Goal: Task Accomplishment & Management: Manage account settings

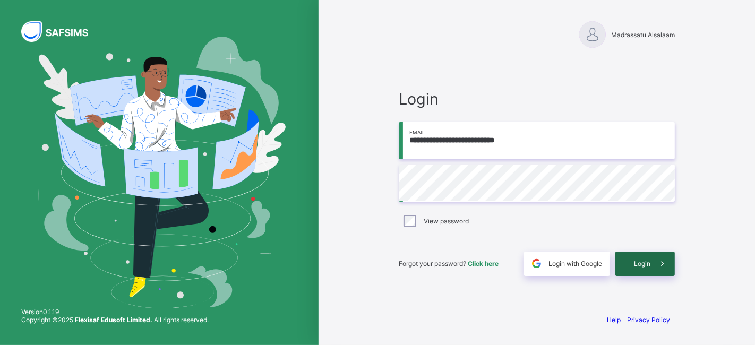
click at [631, 260] on div "Login" at bounding box center [645, 264] width 59 height 24
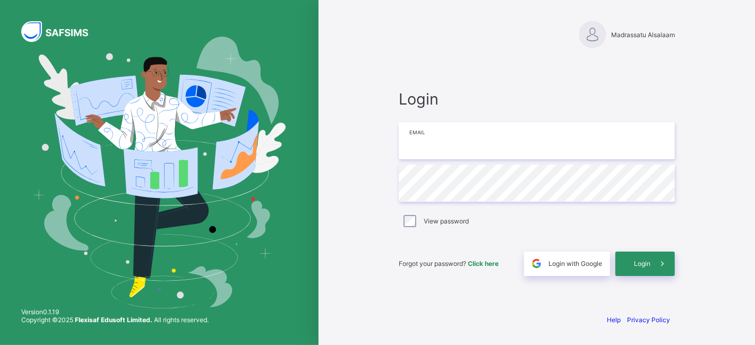
type input "**********"
click at [386, 181] on div "**********" at bounding box center [537, 172] width 319 height 345
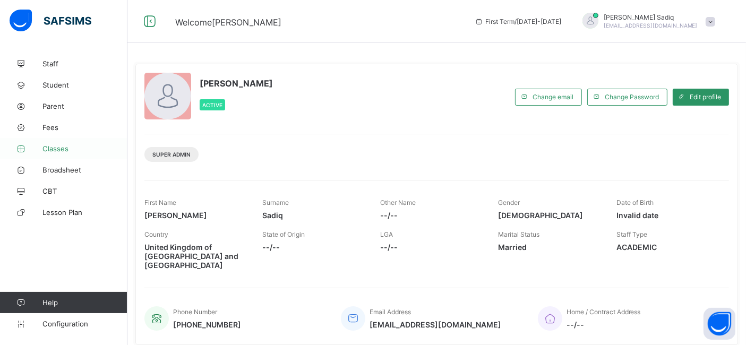
click at [47, 149] on span "Classes" at bounding box center [84, 148] width 85 height 8
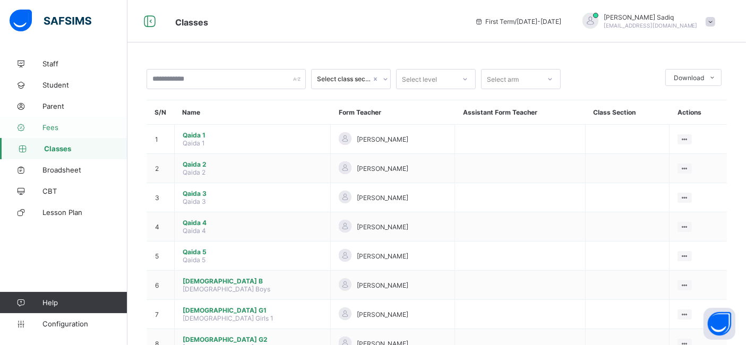
click at [45, 130] on span "Fees" at bounding box center [84, 127] width 85 height 8
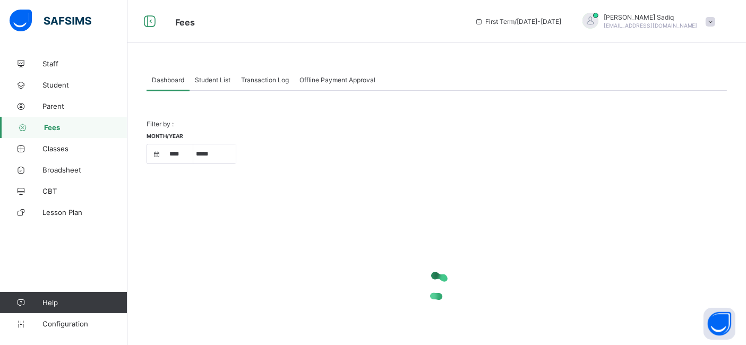
select select "****"
select select "*"
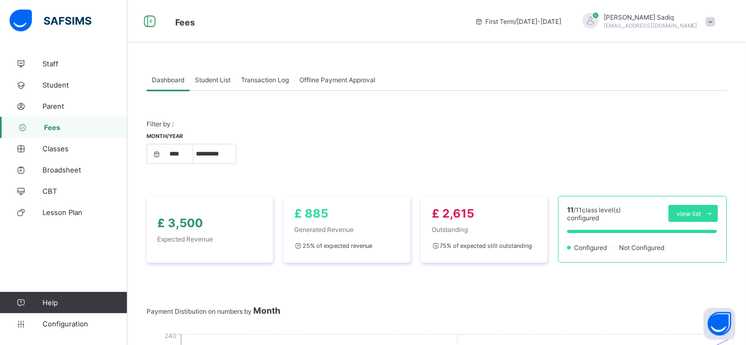
click at [212, 82] on span "Student List" at bounding box center [213, 80] width 36 height 8
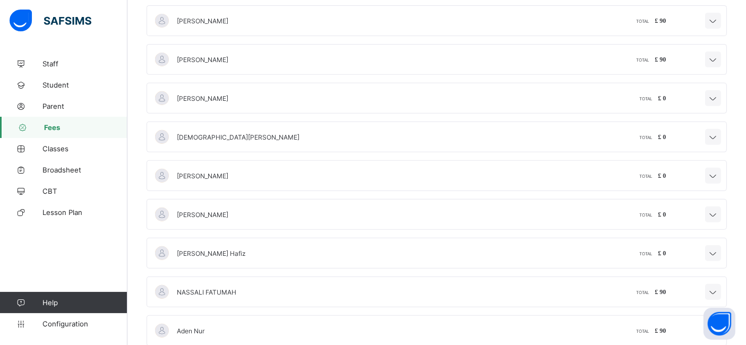
scroll to position [394, 0]
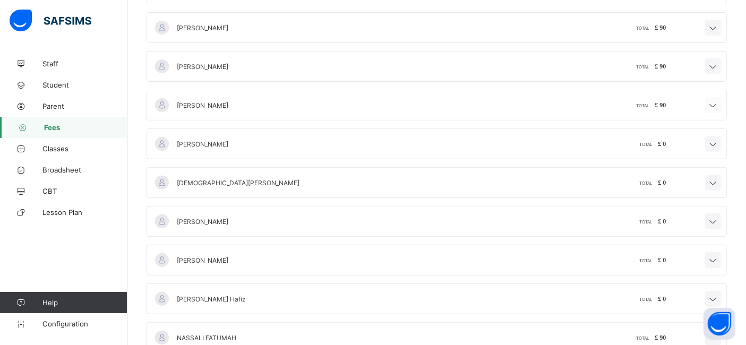
click at [720, 100] on icon at bounding box center [713, 105] width 13 height 11
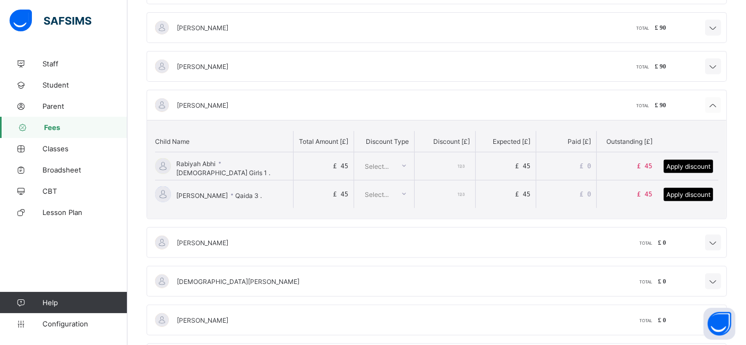
click at [720, 100] on icon at bounding box center [713, 105] width 13 height 11
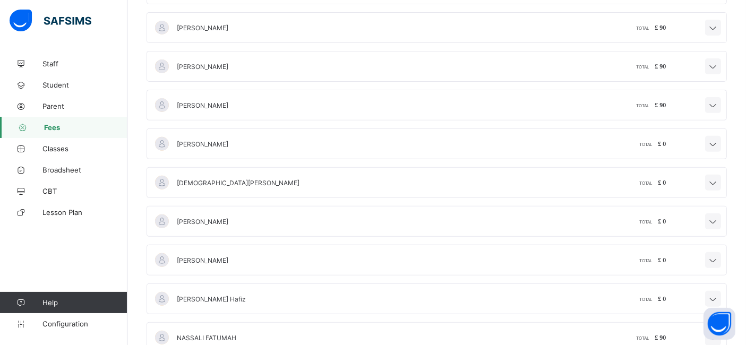
click at [159, 102] on div at bounding box center [162, 105] width 16 height 16
click at [160, 103] on div at bounding box center [162, 105] width 16 height 16
click at [162, 142] on div at bounding box center [162, 144] width 16 height 16
click at [160, 182] on div at bounding box center [162, 183] width 16 height 16
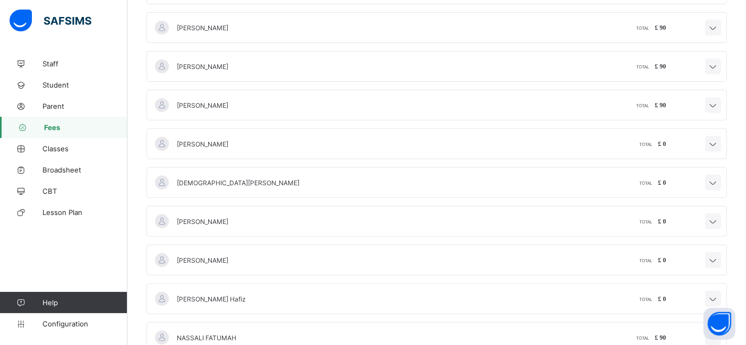
click at [160, 182] on div at bounding box center [162, 183] width 16 height 16
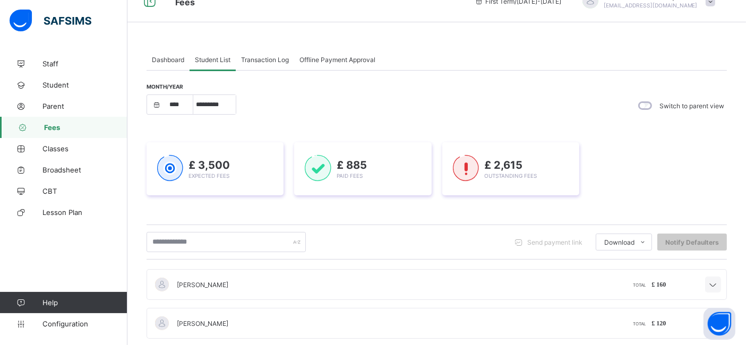
scroll to position [0, 0]
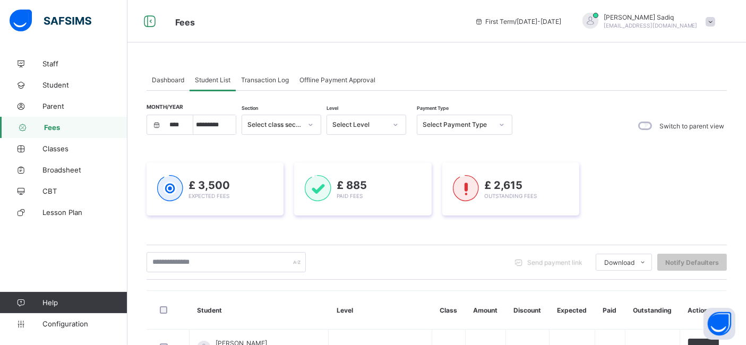
click at [550, 260] on span "Send payment link" at bounding box center [554, 263] width 55 height 8
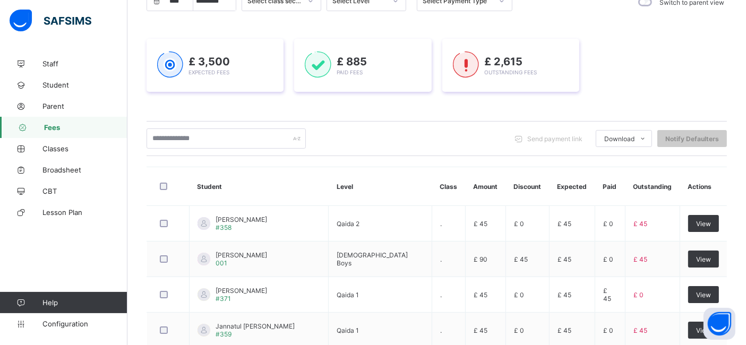
scroll to position [128, 0]
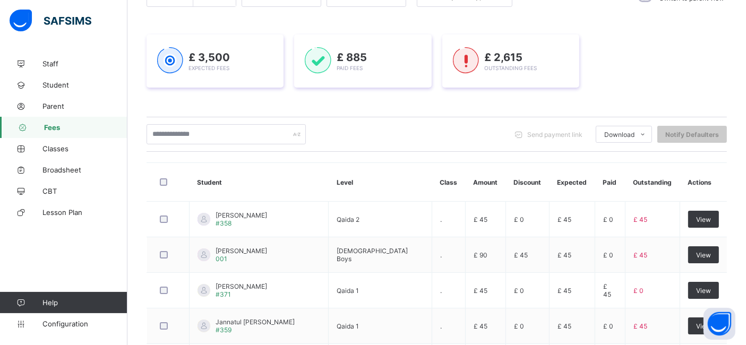
click at [144, 255] on div "Dashboard Student List Transaction Log Offline Payment Approval Student List Mo…" at bounding box center [436, 274] width 619 height 698
click at [223, 134] on input "text" at bounding box center [226, 134] width 159 height 20
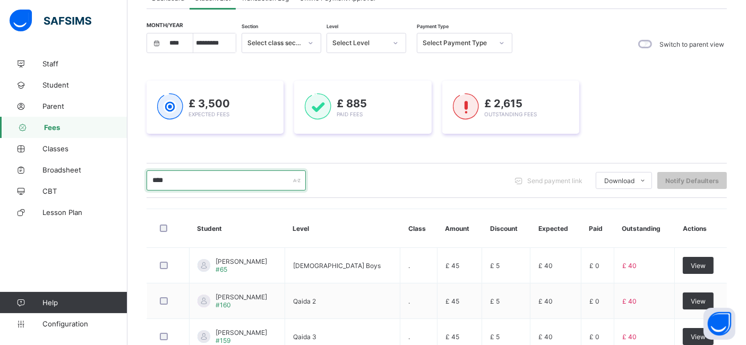
scroll to position [45, 0]
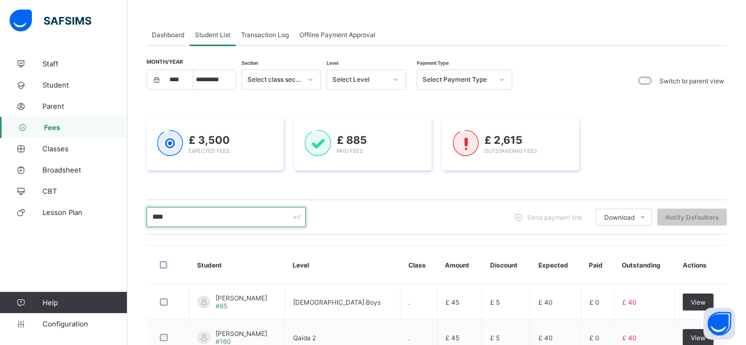
type input "****"
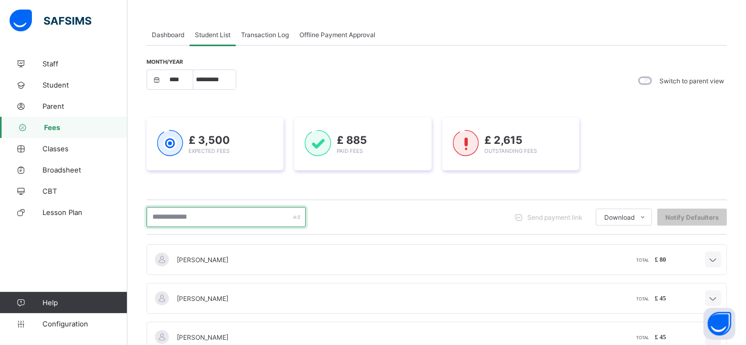
click at [194, 217] on input "text" at bounding box center [226, 217] width 159 height 20
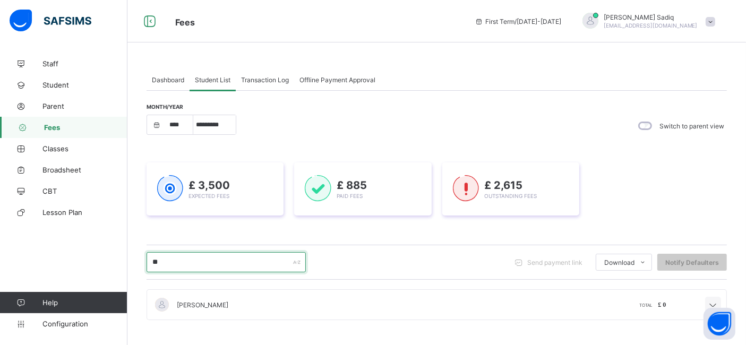
type input "*"
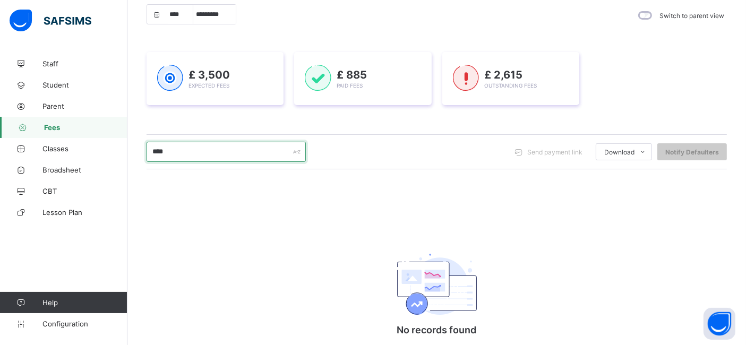
scroll to position [108, 0]
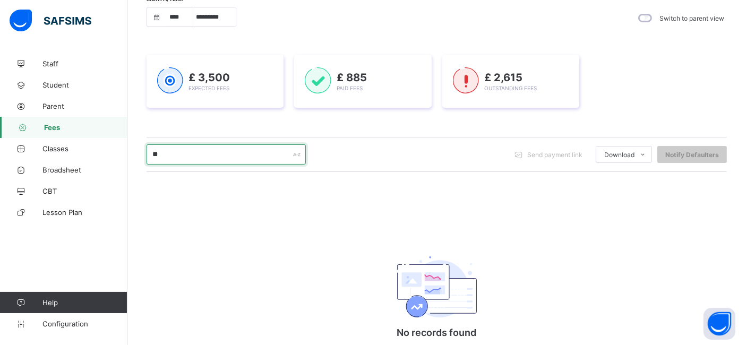
type input "*"
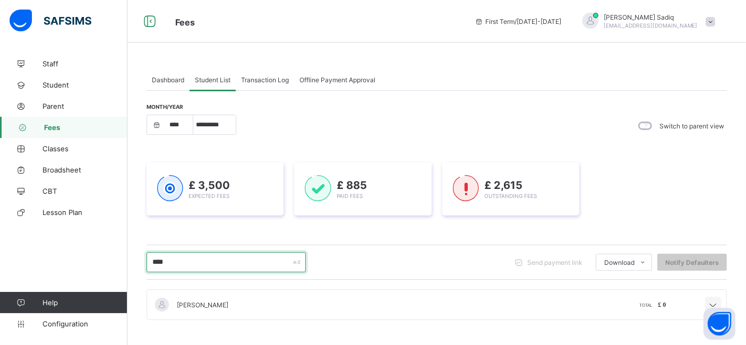
scroll to position [0, 0]
type input "****"
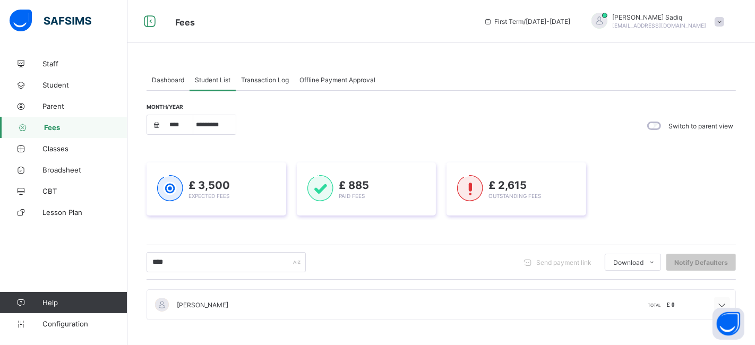
click at [719, 301] on icon at bounding box center [722, 305] width 13 height 11
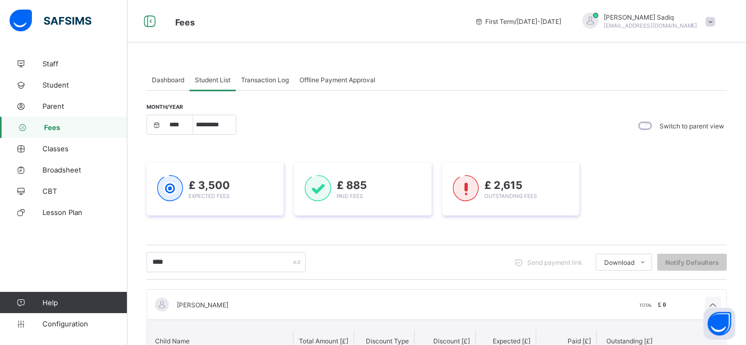
scroll to position [68, 0]
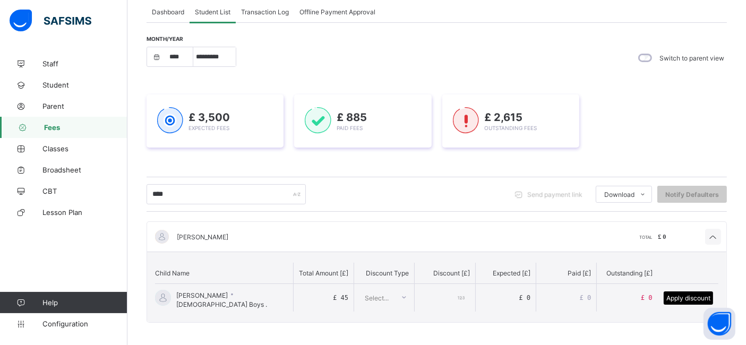
click at [574, 196] on span "Send payment link" at bounding box center [554, 195] width 55 height 8
click at [567, 195] on span "Send payment link" at bounding box center [554, 195] width 55 height 8
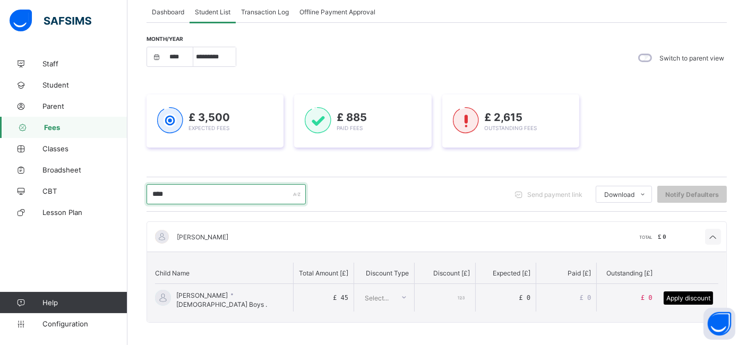
click at [183, 194] on input "****" at bounding box center [226, 194] width 159 height 20
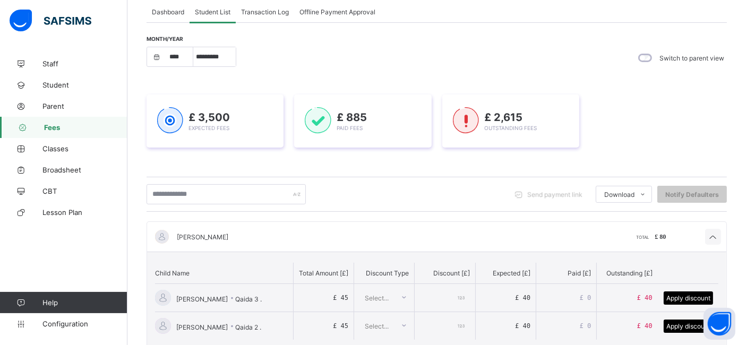
click at [569, 193] on span "Send payment link" at bounding box center [554, 195] width 55 height 8
click at [497, 199] on div "Send payment link Download Students Payment Students Payment Status Students Ye…" at bounding box center [437, 194] width 580 height 20
click at [699, 193] on span "Notify Defaulters" at bounding box center [692, 195] width 54 height 8
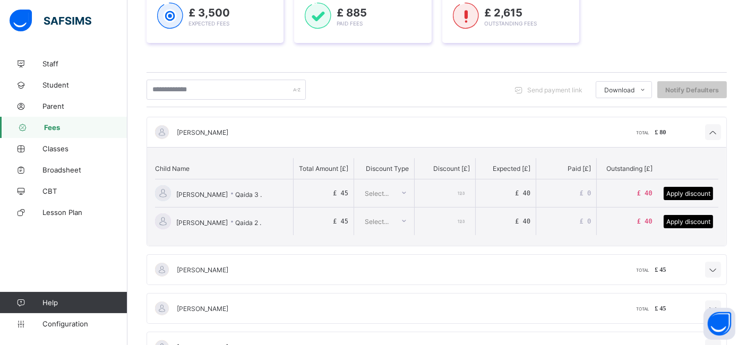
scroll to position [173, 0]
click at [244, 130] on div "Mohamed Samaha" at bounding box center [294, 132] width 285 height 30
click at [181, 129] on span "Mohamed Samaha" at bounding box center [203, 132] width 52 height 8
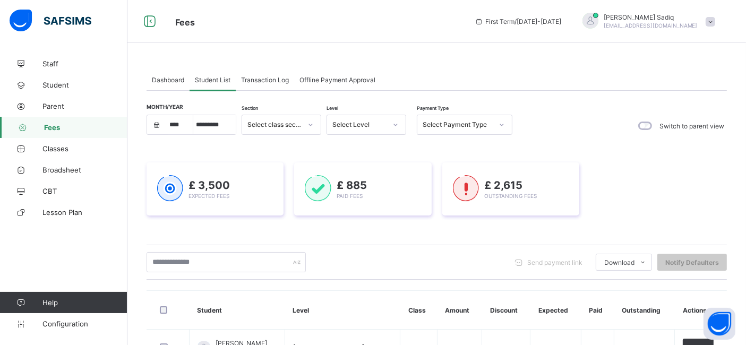
scroll to position [37, 0]
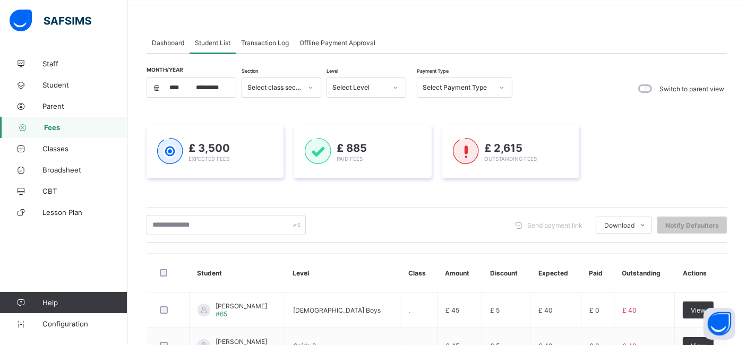
click at [660, 86] on div "Switch to parent view" at bounding box center [680, 89] width 93 height 22
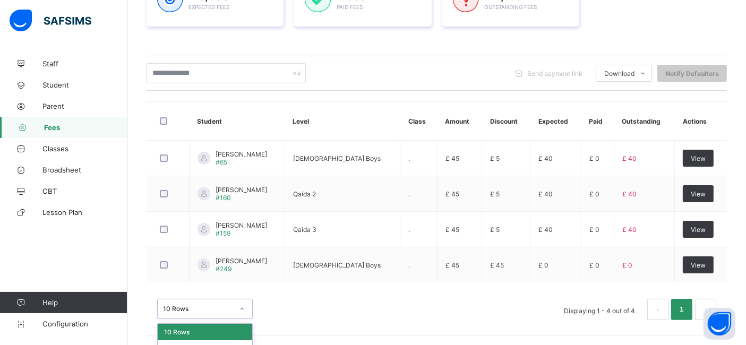
scroll to position [215, 0]
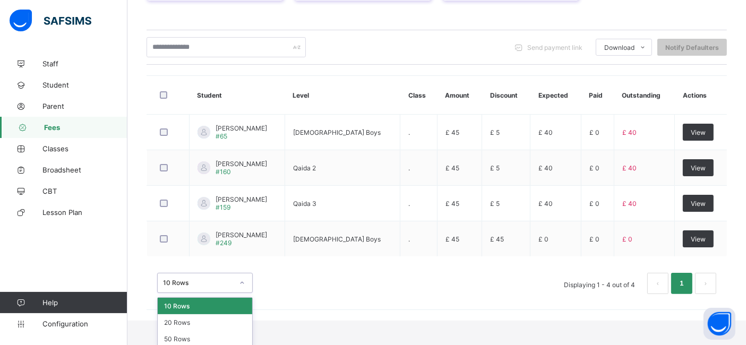
click at [201, 293] on div "option 10 Rows focused, 1 of 3. 3 results available. Use Up and Down to choose …" at bounding box center [205, 283] width 96 height 20
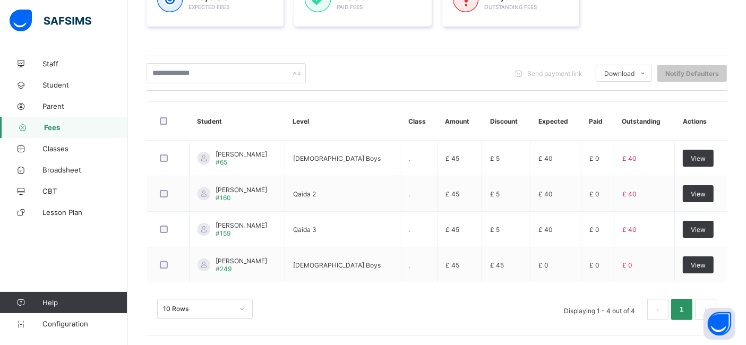
click at [388, 278] on div "10 Rows Displaying 1 - 4 out of 4 1" at bounding box center [437, 304] width 580 height 53
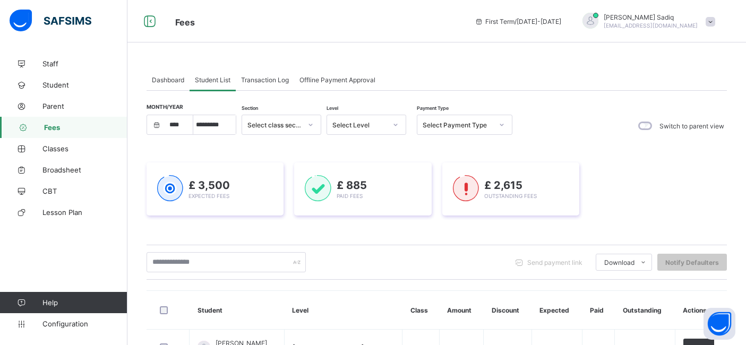
select select "****"
select select "*"
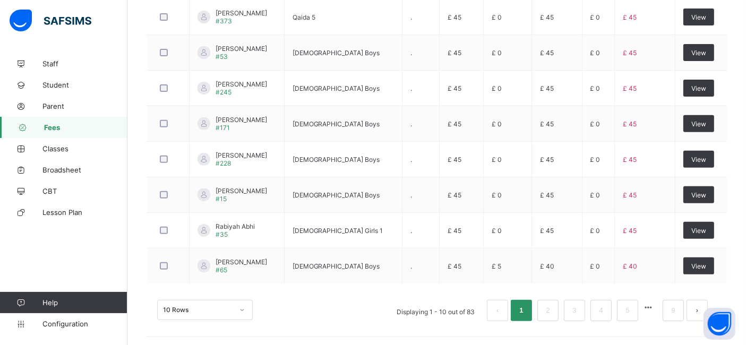
scroll to position [87, 0]
